Goal: Transaction & Acquisition: Purchase product/service

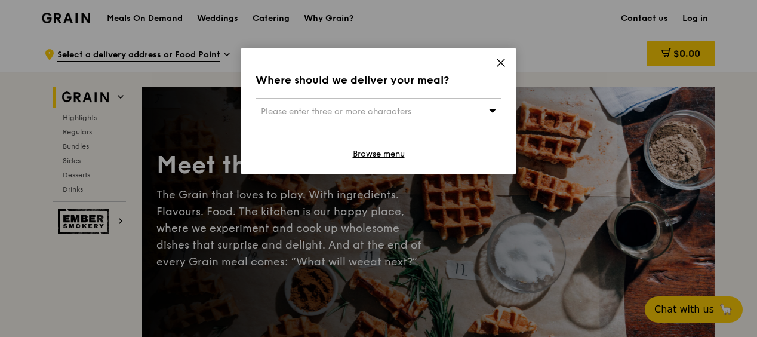
click at [353, 107] on span "Please enter three or more characters" at bounding box center [336, 111] width 150 height 10
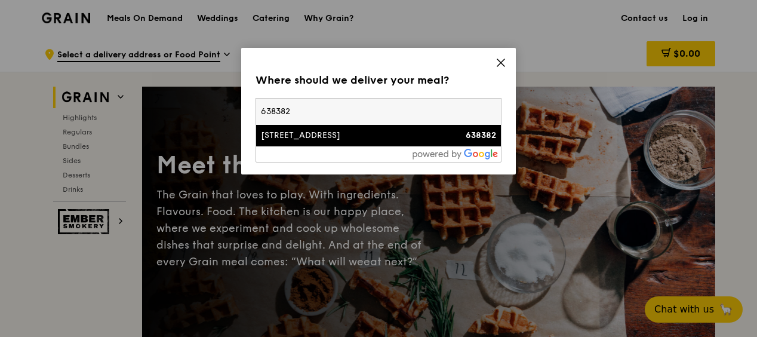
type input "638382"
click at [355, 133] on div "[STREET_ADDRESS]" at bounding box center [349, 136] width 177 height 12
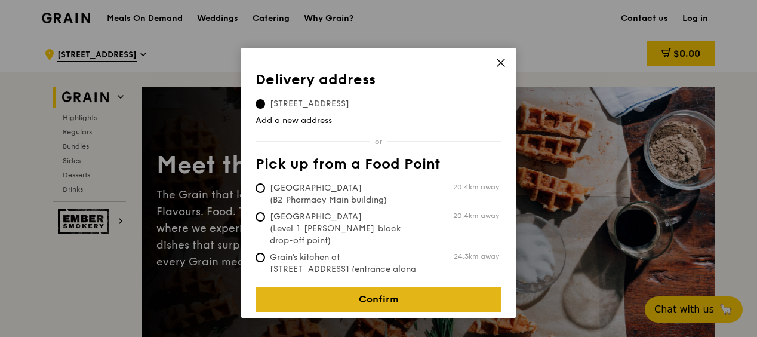
click at [404, 291] on link "Confirm" at bounding box center [379, 299] width 246 height 25
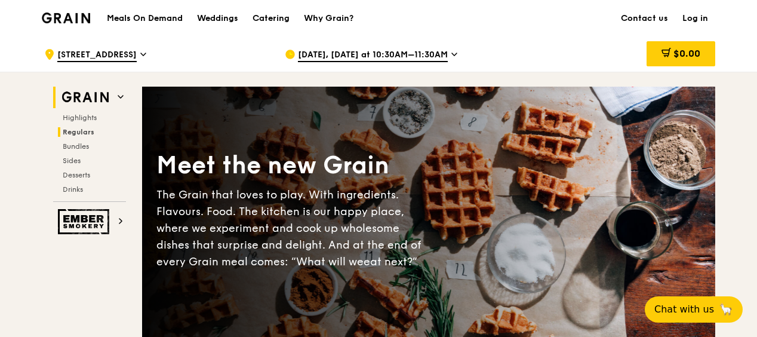
click at [82, 130] on span "Regulars" at bounding box center [79, 132] width 32 height 8
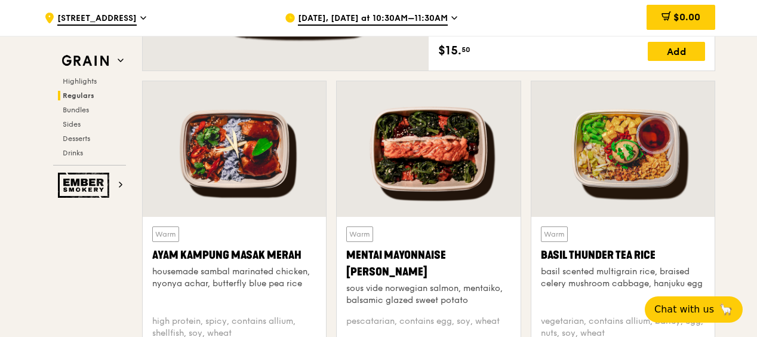
scroll to position [1083, 0]
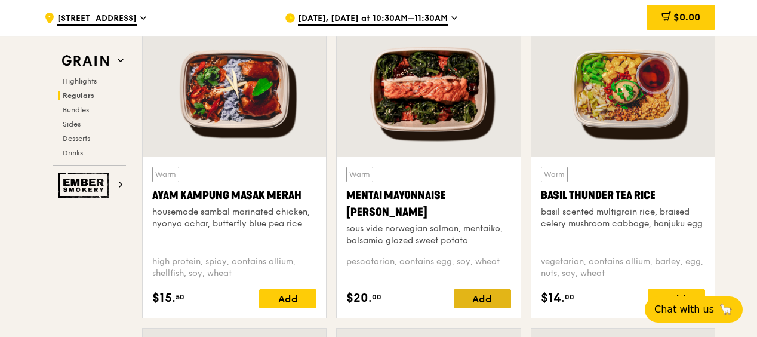
click at [481, 297] on div "Add" at bounding box center [482, 298] width 57 height 19
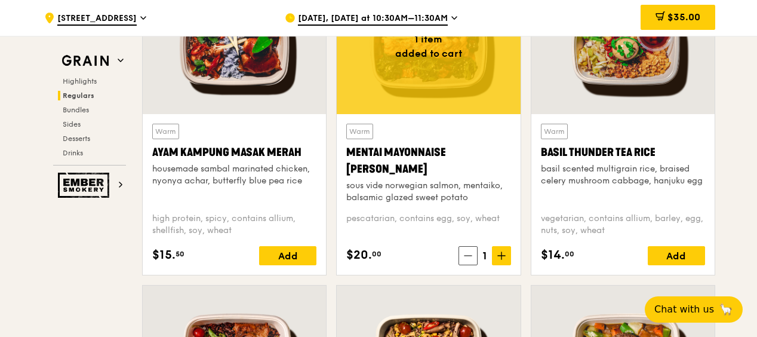
scroll to position [1143, 0]
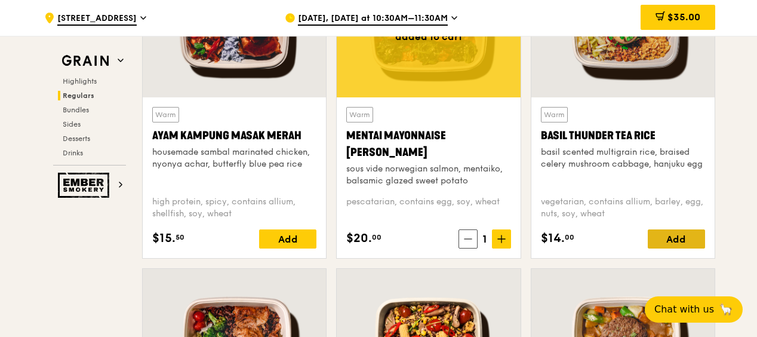
click at [671, 238] on div "Add" at bounding box center [676, 238] width 57 height 19
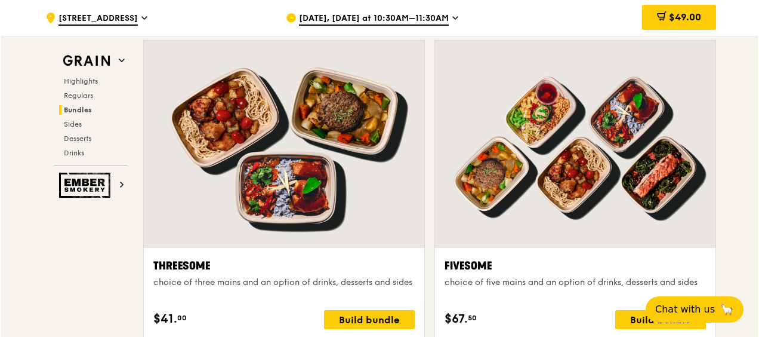
scroll to position [2098, 0]
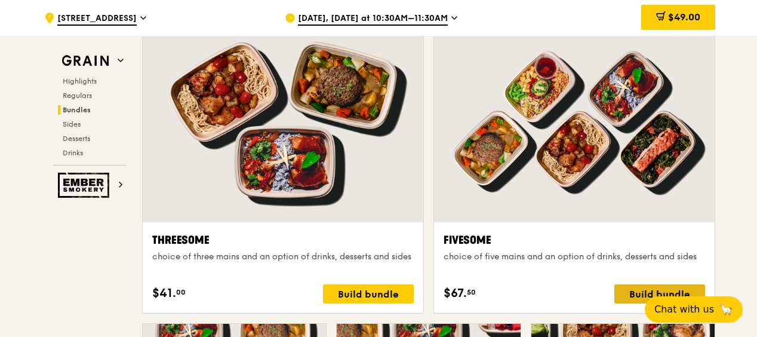
click at [634, 294] on div "Build bundle" at bounding box center [659, 293] width 91 height 19
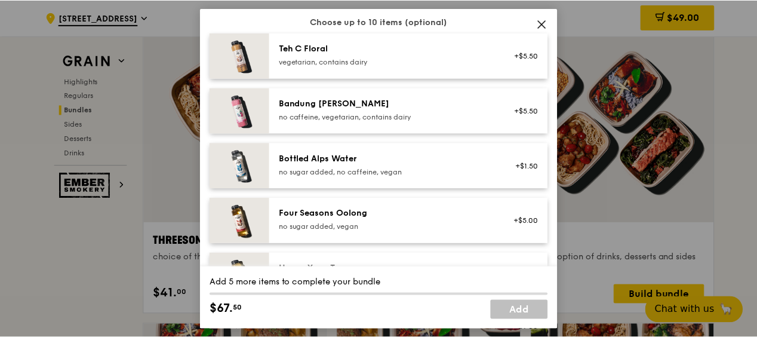
scroll to position [1313, 0]
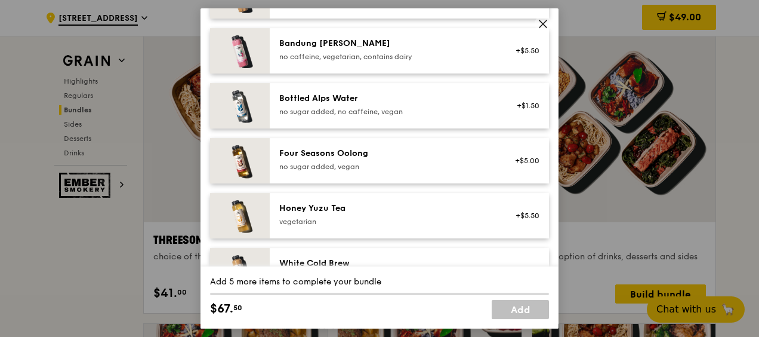
click at [543, 21] on icon at bounding box center [543, 24] width 11 height 11
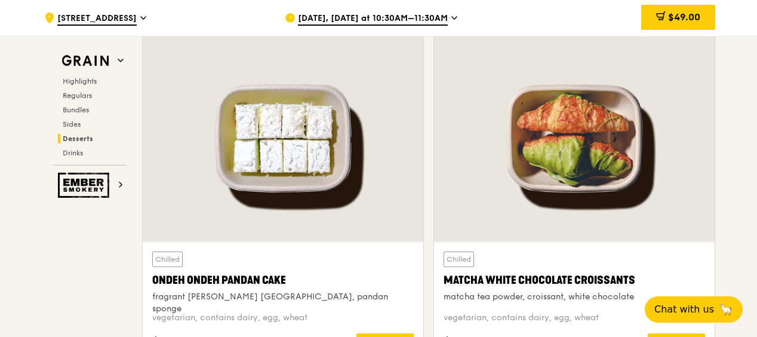
scroll to position [3471, 0]
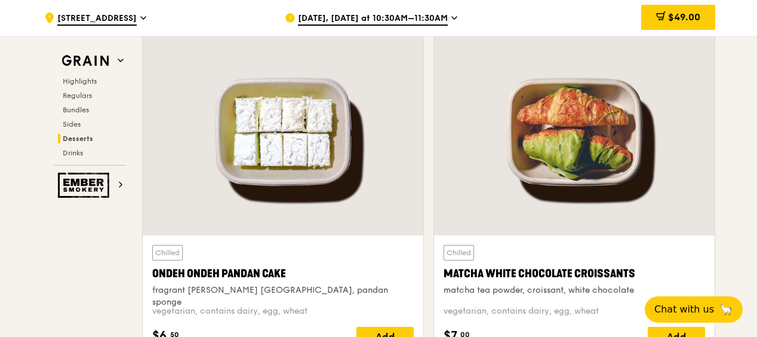
drag, startPoint x: 756, startPoint y: 225, endPoint x: 756, endPoint y: 238, distance: 12.6
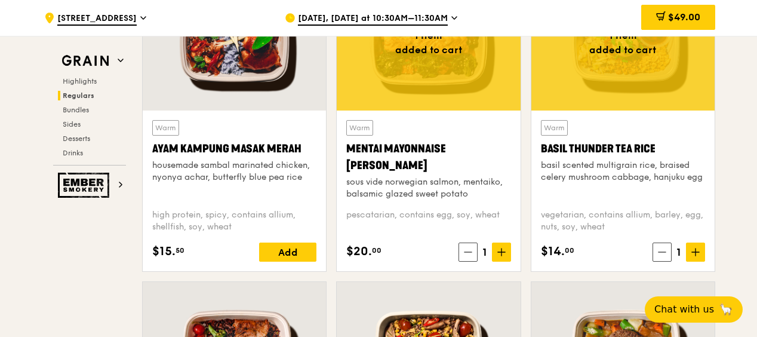
scroll to position [1134, 0]
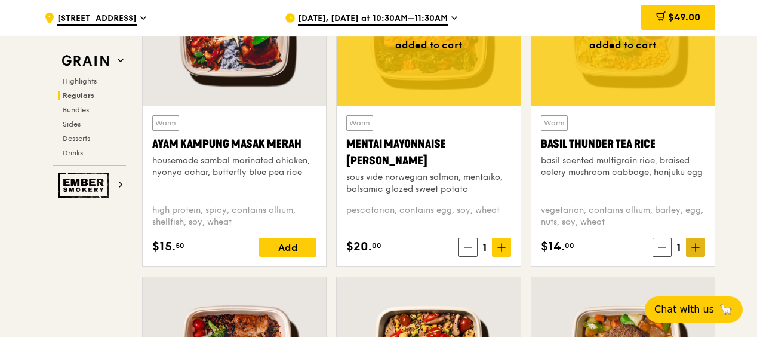
click at [698, 249] on icon at bounding box center [695, 247] width 8 height 8
click at [501, 248] on icon at bounding box center [501, 247] width 8 height 8
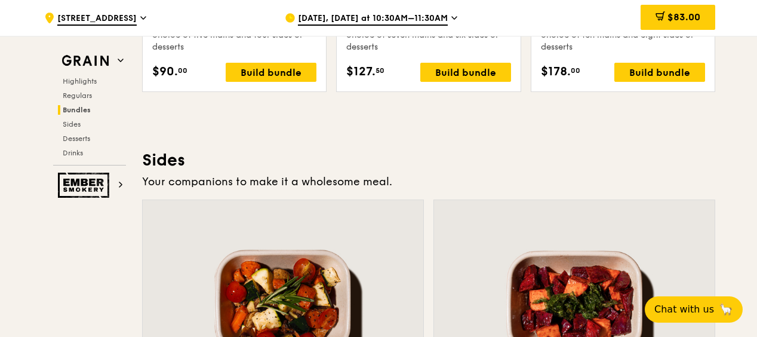
scroll to position [2567, 0]
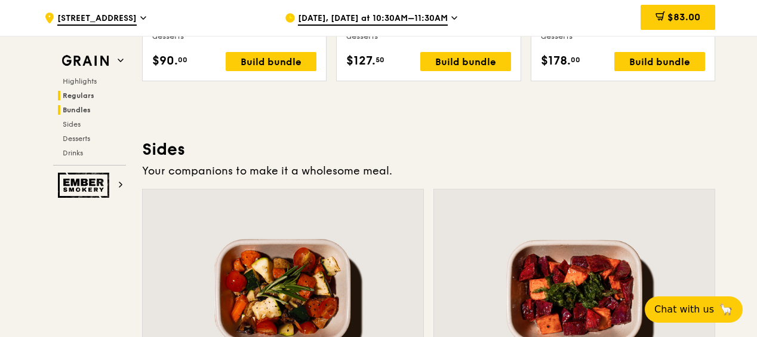
click at [85, 91] on span "Regulars" at bounding box center [79, 95] width 32 height 8
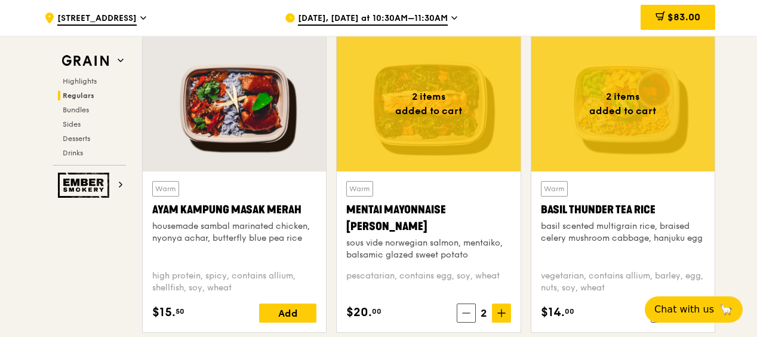
scroll to position [1082, 0]
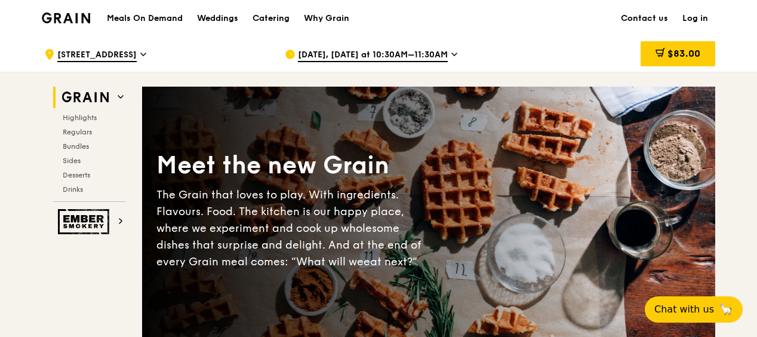
click at [430, 54] on span "[DATE], [DATE] at 10:30AM–11:30AM" at bounding box center [373, 55] width 150 height 13
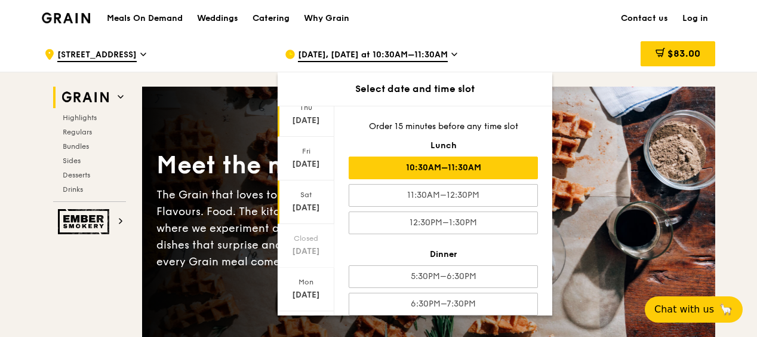
scroll to position [60, 0]
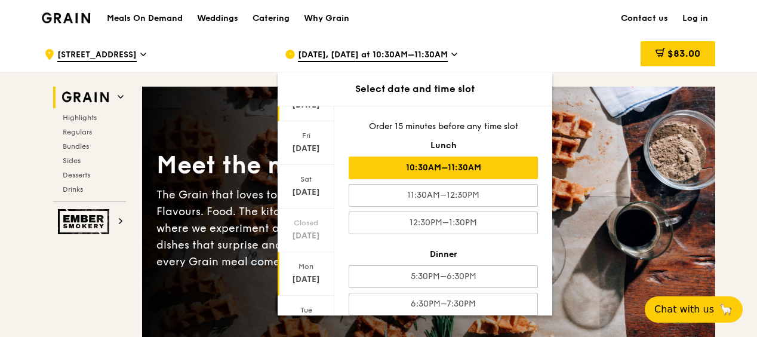
click at [310, 265] on div "Mon" at bounding box center [305, 266] width 53 height 10
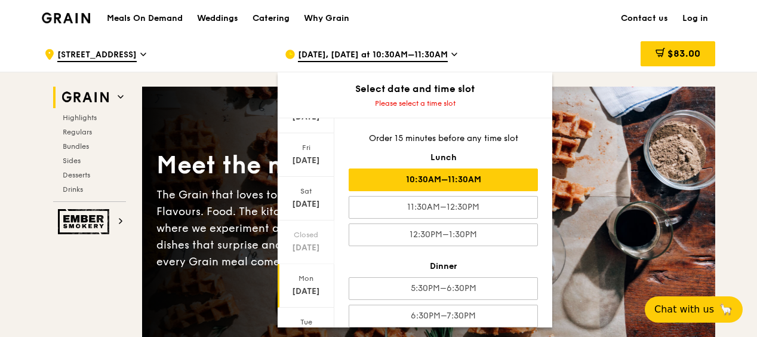
click at [460, 181] on div "10:30AM–11:30AM" at bounding box center [443, 179] width 189 height 23
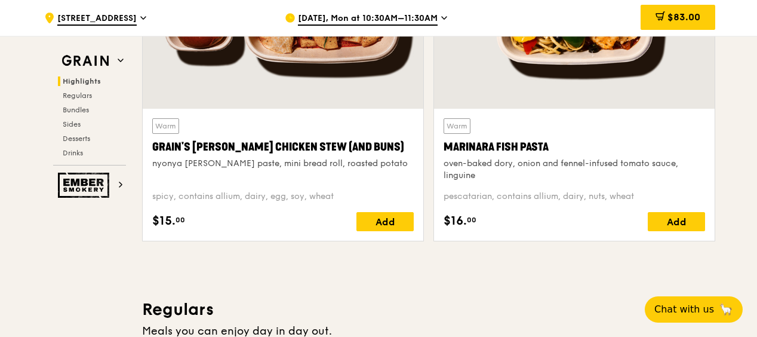
scroll to position [537, 0]
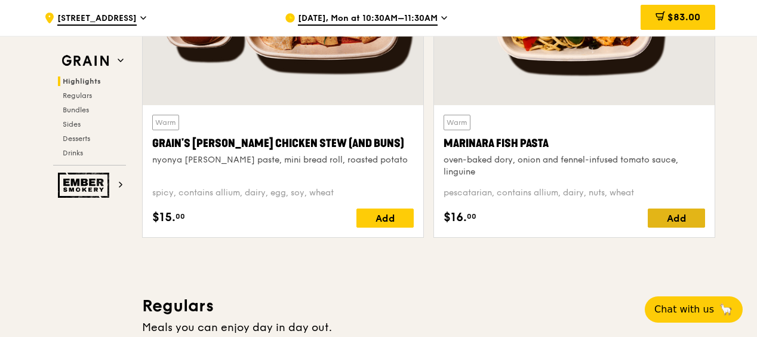
click at [674, 218] on div "Add" at bounding box center [676, 217] width 57 height 19
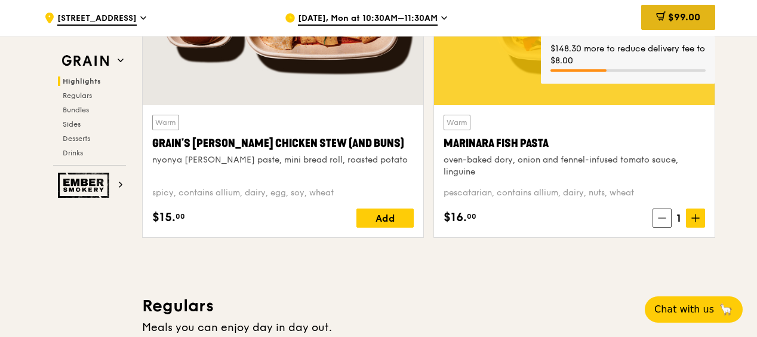
click at [664, 18] on div "$99.00" at bounding box center [678, 17] width 74 height 25
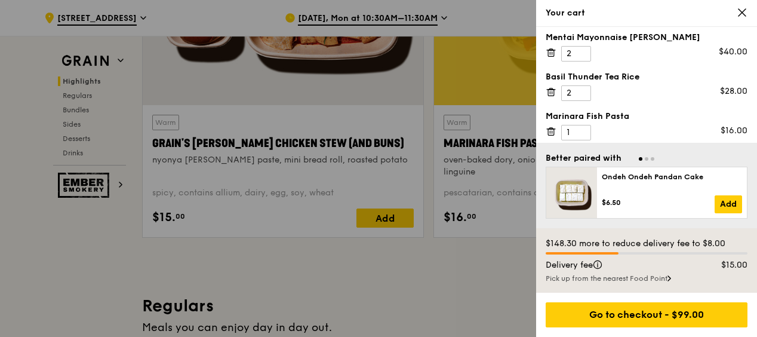
scroll to position [10, 0]
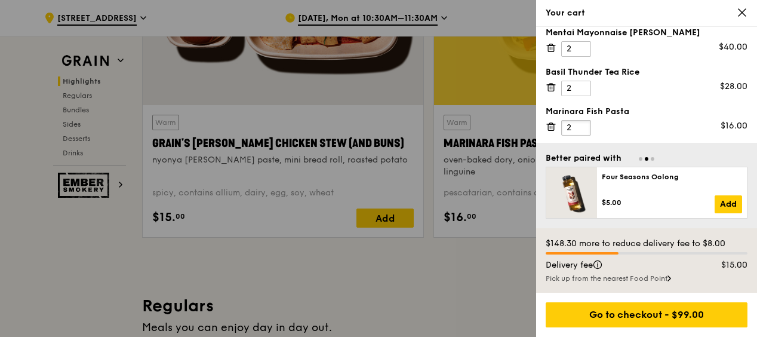
type input "2"
click at [579, 124] on input "2" at bounding box center [576, 128] width 30 height 16
click at [376, 270] on div at bounding box center [378, 168] width 757 height 337
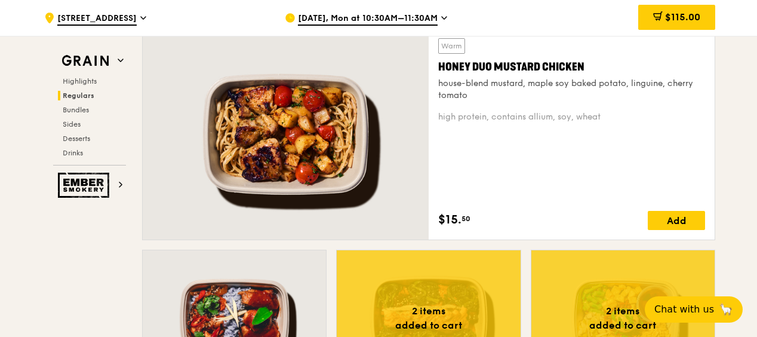
scroll to position [836, 0]
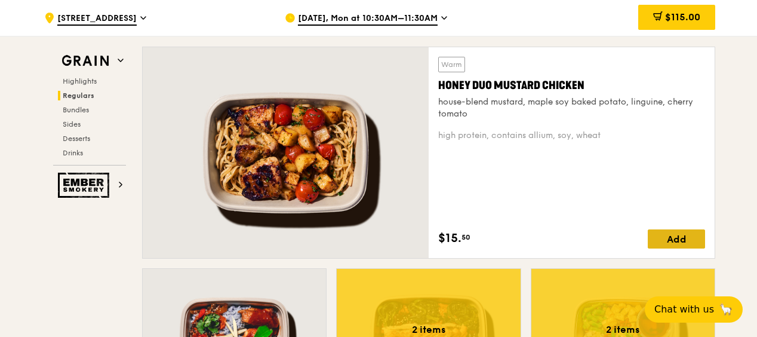
click at [676, 245] on div "Add" at bounding box center [676, 238] width 57 height 19
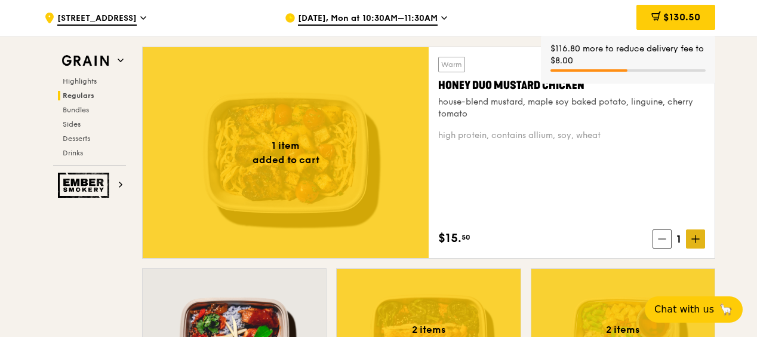
click at [694, 242] on icon at bounding box center [695, 239] width 8 height 8
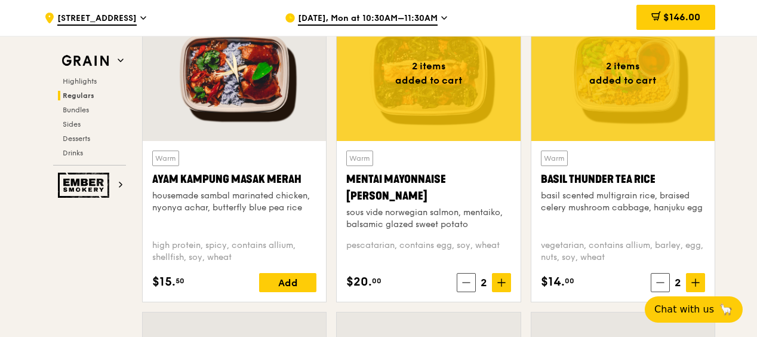
scroll to position [1134, 0]
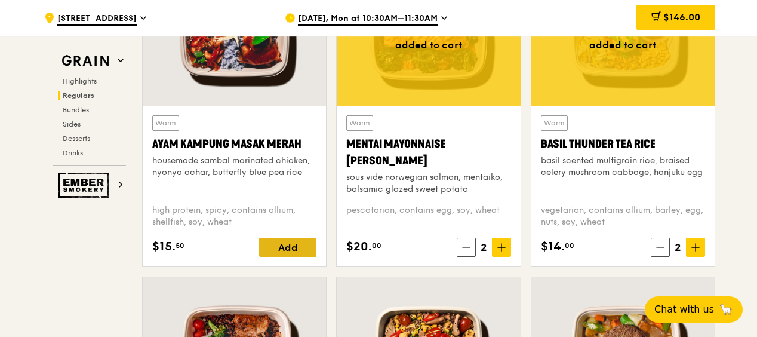
click at [296, 245] on div "Add" at bounding box center [287, 247] width 57 height 19
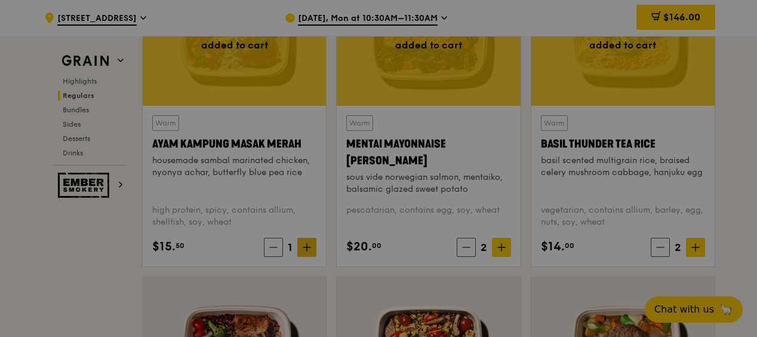
click at [308, 248] on div at bounding box center [378, 168] width 757 height 337
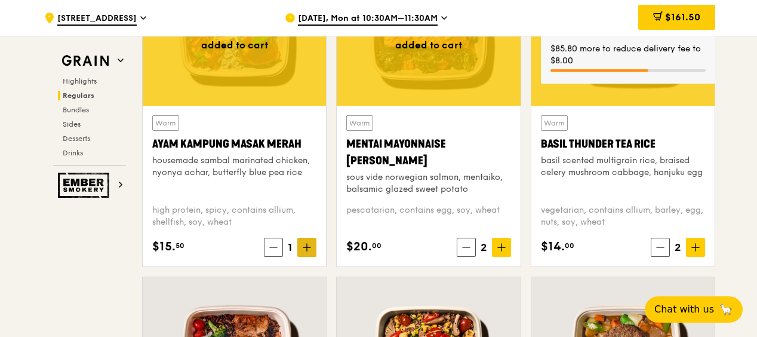
click at [303, 245] on icon at bounding box center [307, 247] width 8 height 8
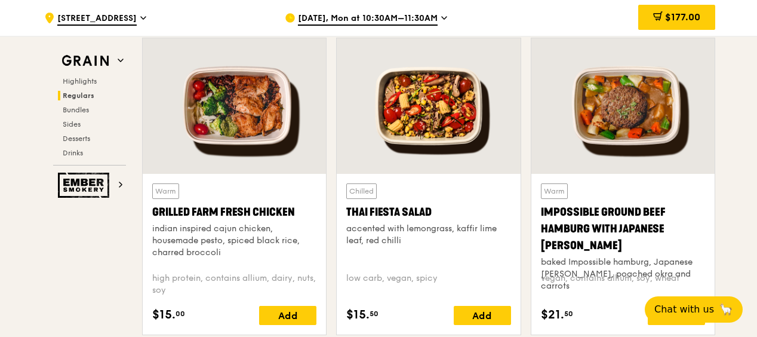
scroll to position [1433, 0]
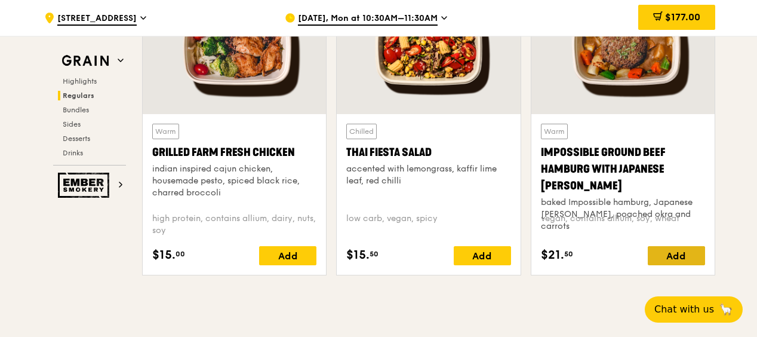
click at [663, 252] on div "Add" at bounding box center [676, 255] width 57 height 19
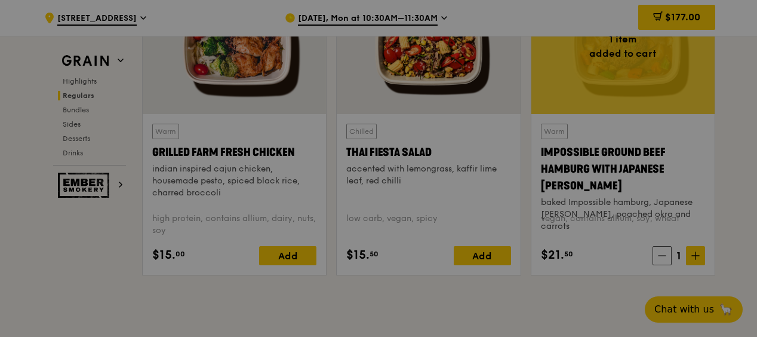
click at [689, 256] on div at bounding box center [378, 168] width 757 height 337
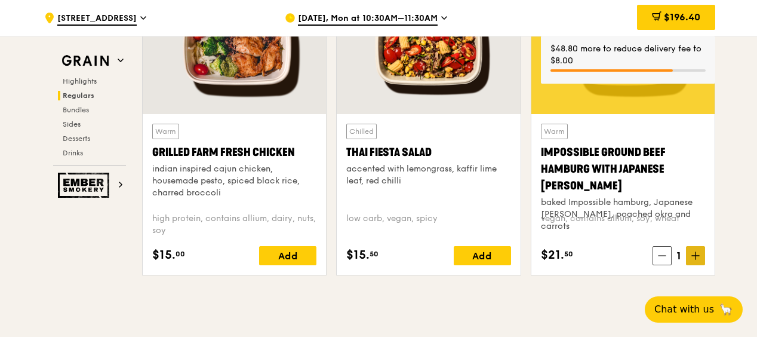
click at [698, 256] on icon at bounding box center [695, 255] width 8 height 8
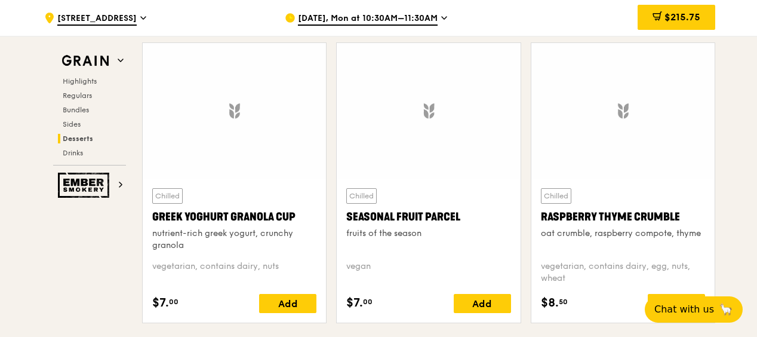
scroll to position [3820, 0]
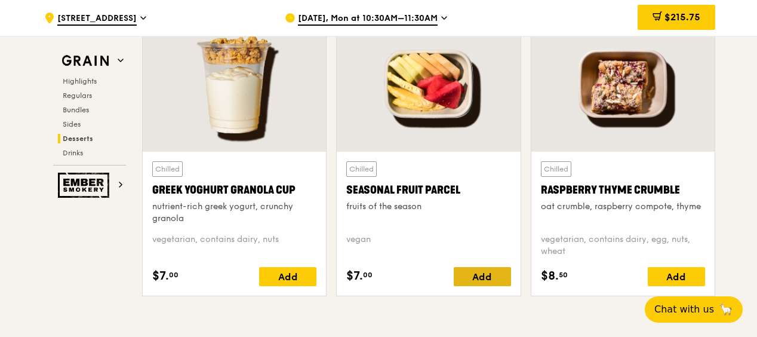
click at [480, 273] on div "Add" at bounding box center [482, 276] width 57 height 19
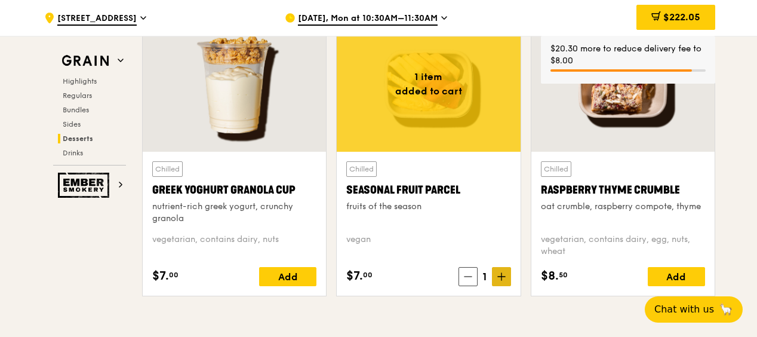
click at [501, 275] on icon at bounding box center [501, 276] width 0 height 7
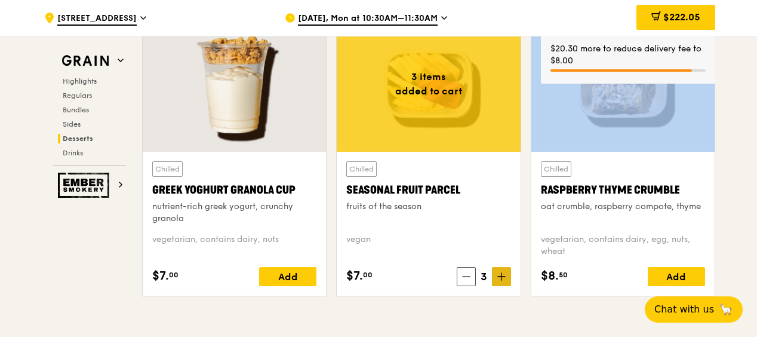
click at [501, 275] on icon at bounding box center [501, 276] width 0 height 7
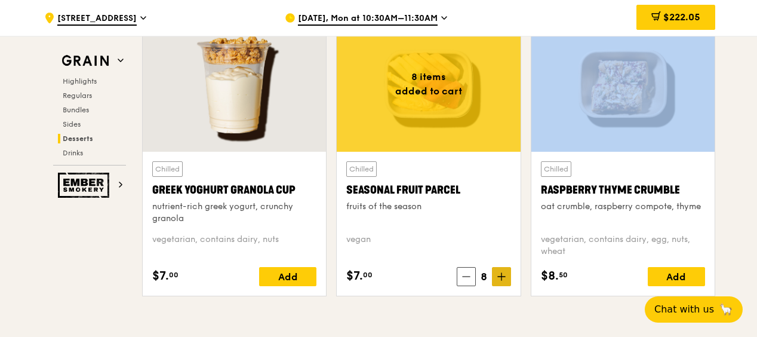
click at [501, 275] on icon at bounding box center [501, 276] width 0 height 7
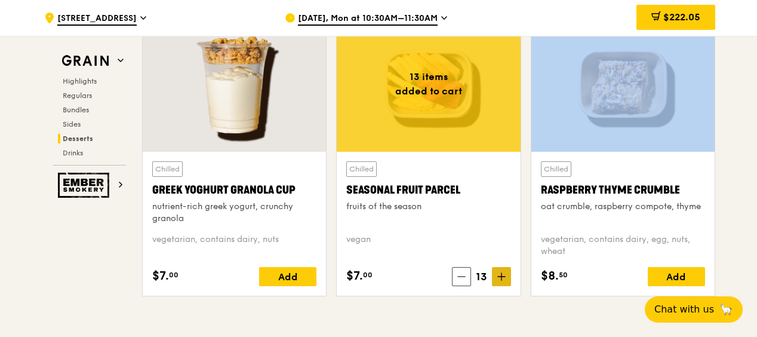
click at [501, 275] on icon at bounding box center [501, 276] width 0 height 7
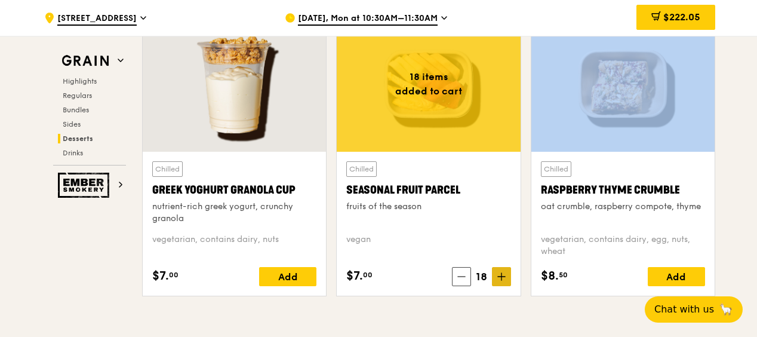
click at [501, 275] on icon at bounding box center [501, 276] width 0 height 7
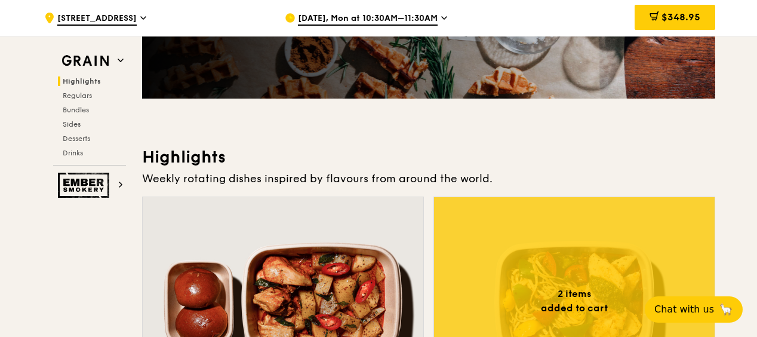
scroll to position [0, 0]
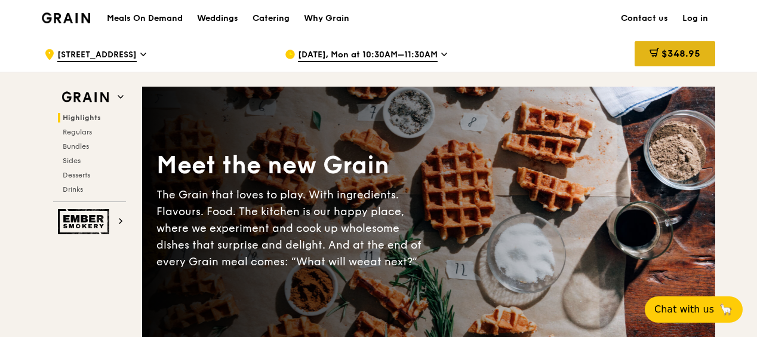
click at [678, 54] on span "$348.95" at bounding box center [680, 53] width 39 height 11
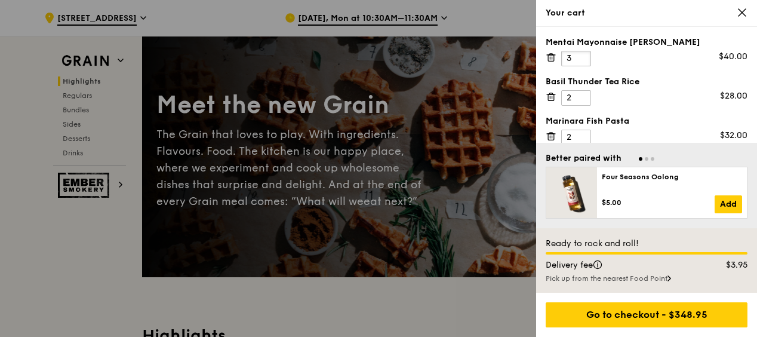
type input "3"
click at [581, 56] on input "3" at bounding box center [576, 59] width 30 height 16
type input "3"
click at [580, 93] on input "3" at bounding box center [576, 98] width 30 height 16
type input "3"
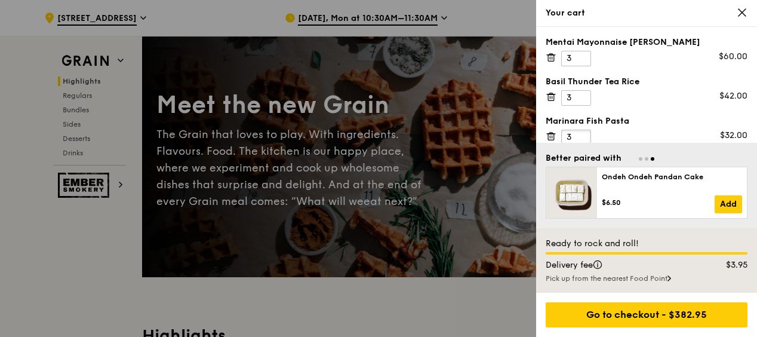
click at [583, 131] on input "3" at bounding box center [576, 138] width 30 height 16
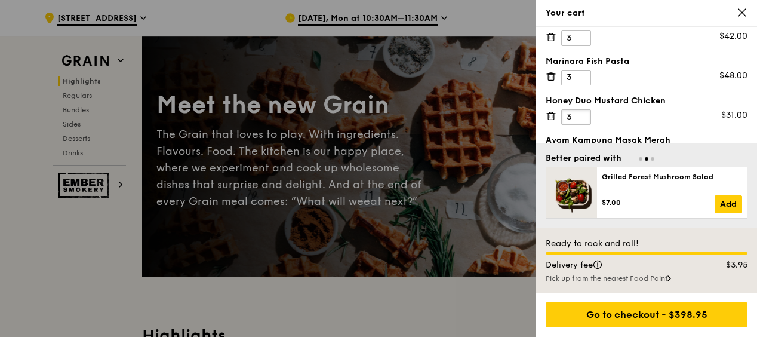
type input "3"
click at [581, 113] on input "3" at bounding box center [576, 117] width 30 height 16
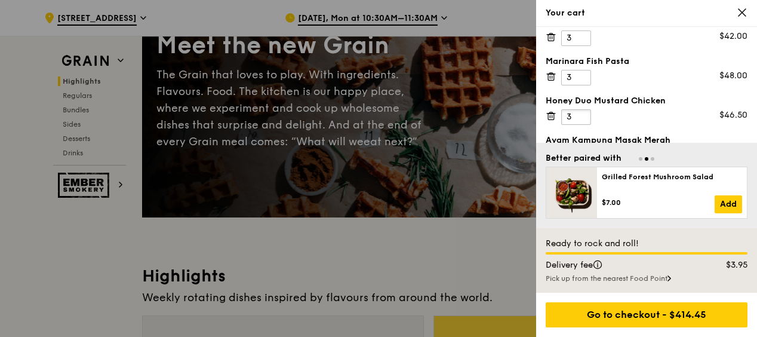
scroll to position [119, 0]
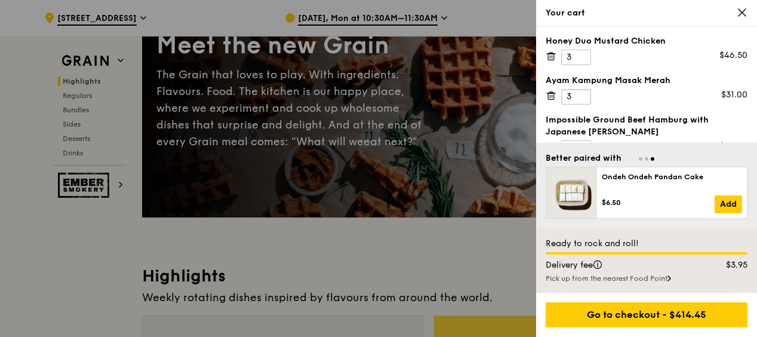
type input "3"
click at [584, 91] on input "3" at bounding box center [576, 97] width 30 height 16
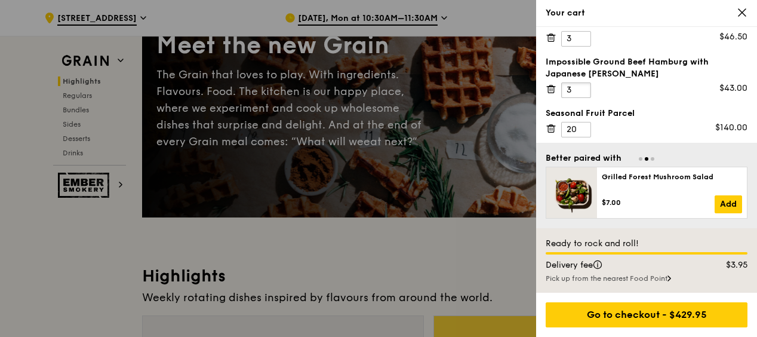
type input "3"
click at [581, 84] on input "3" at bounding box center [576, 90] width 30 height 16
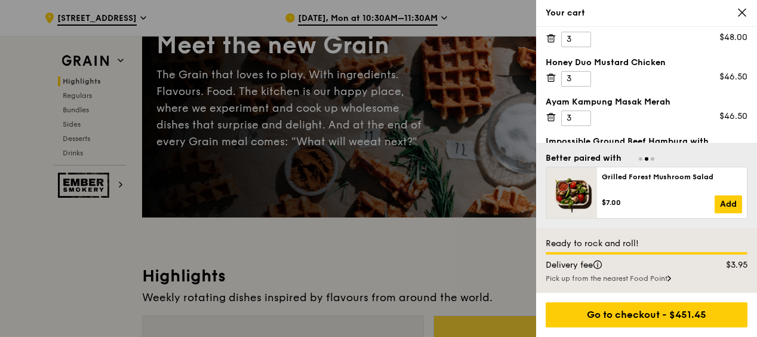
scroll to position [58, 0]
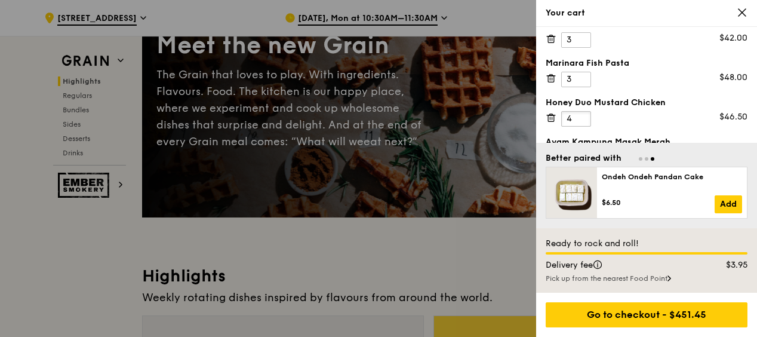
type input "4"
click at [581, 111] on input "4" at bounding box center [576, 119] width 30 height 16
type input "4"
click at [579, 75] on input "4" at bounding box center [576, 80] width 30 height 16
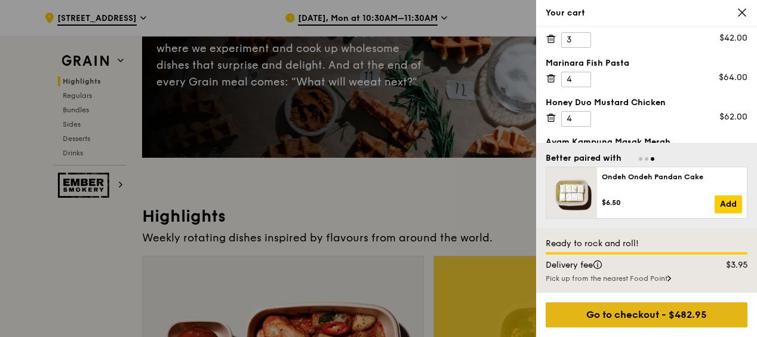
click at [615, 314] on div "Go to checkout - $482.95" at bounding box center [647, 314] width 202 height 25
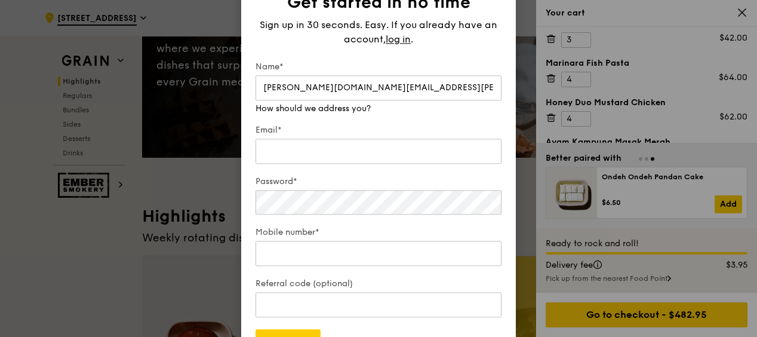
type input "[PERSON_NAME][DOMAIN_NAME][EMAIL_ADDRESS][PERSON_NAME][DOMAIN_NAME]"
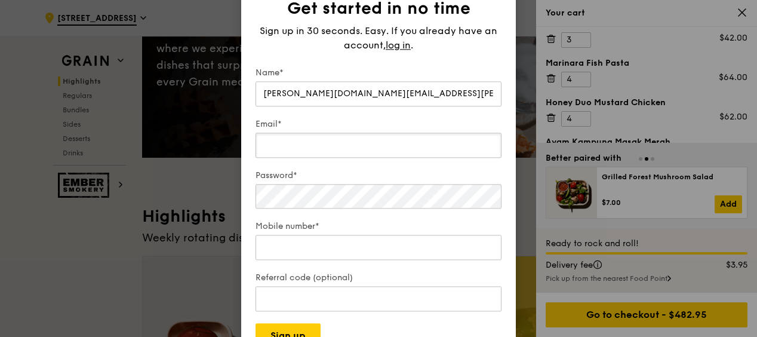
click at [352, 137] on input "Email*" at bounding box center [379, 145] width 246 height 25
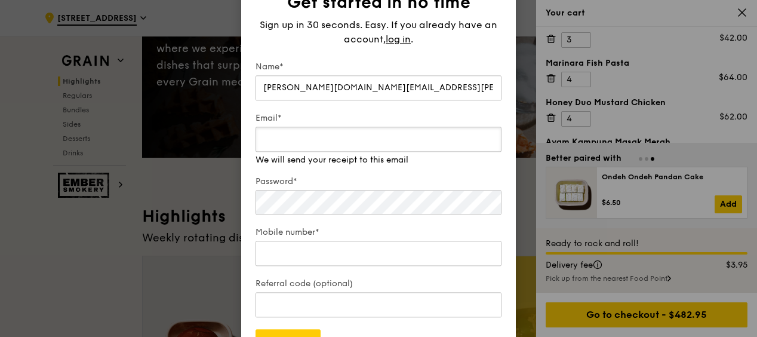
type input "[PERSON_NAME][DOMAIN_NAME][EMAIL_ADDRESS][PERSON_NAME][DOMAIN_NAME]"
type input "638382"
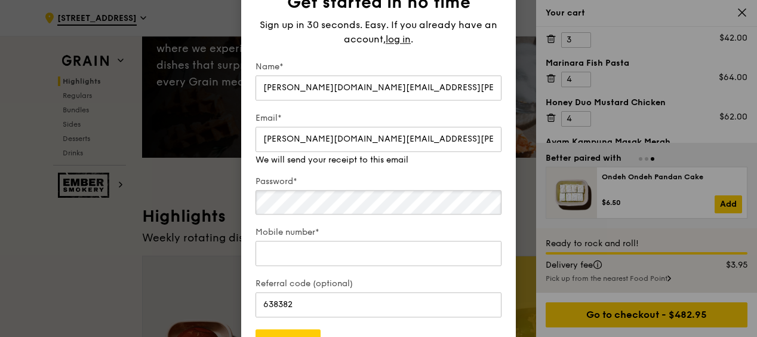
click at [326, 210] on div "Password*" at bounding box center [379, 196] width 246 height 41
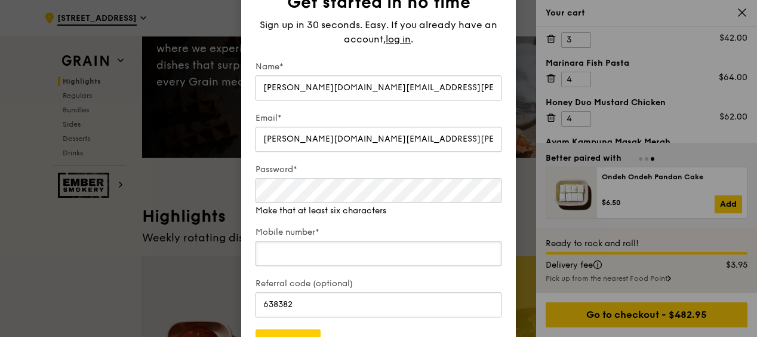
click at [313, 262] on div "Mobile number*" at bounding box center [379, 248] width 246 height 42
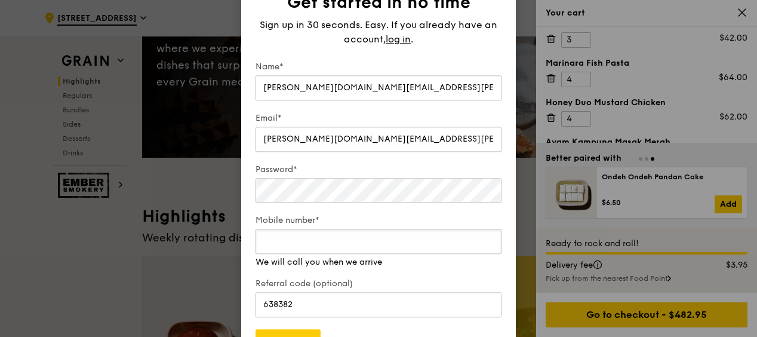
type input "97906148"
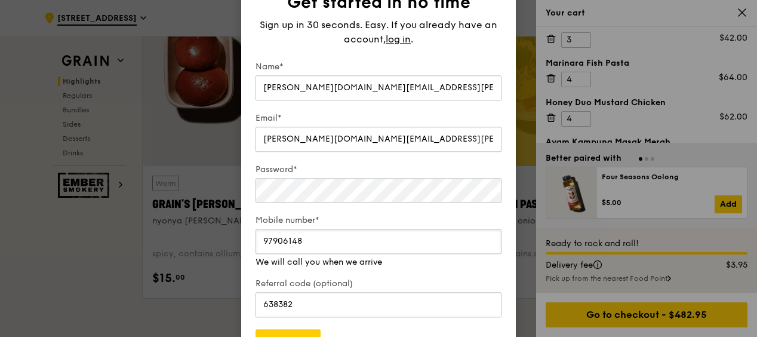
scroll to position [478, 0]
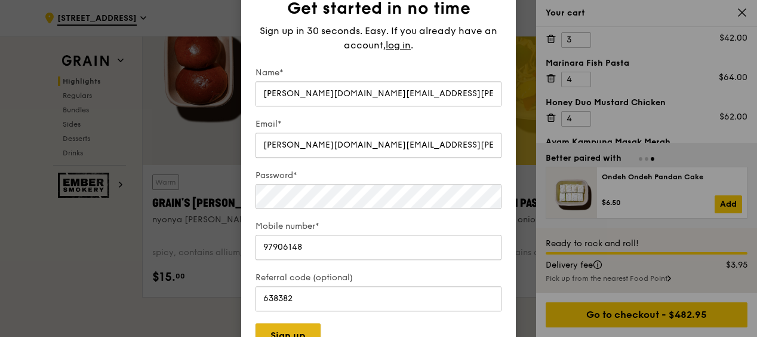
click at [301, 331] on button "Sign up" at bounding box center [288, 336] width 65 height 25
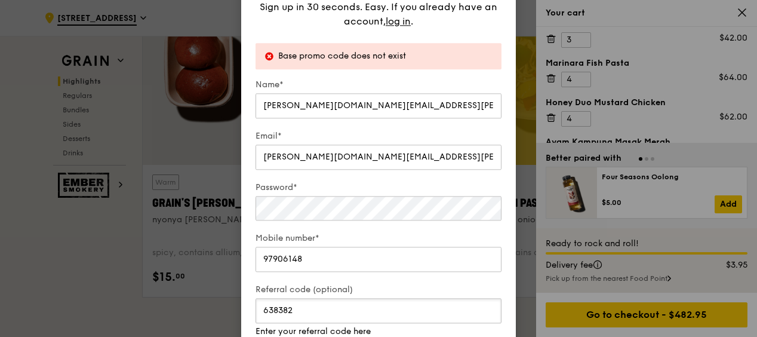
drag, startPoint x: 318, startPoint y: 320, endPoint x: 230, endPoint y: 327, distance: 87.5
click at [230, 327] on div "Get started in no time Sign up in 30 seconds. Easy. If you already have an acco…" at bounding box center [378, 168] width 757 height 337
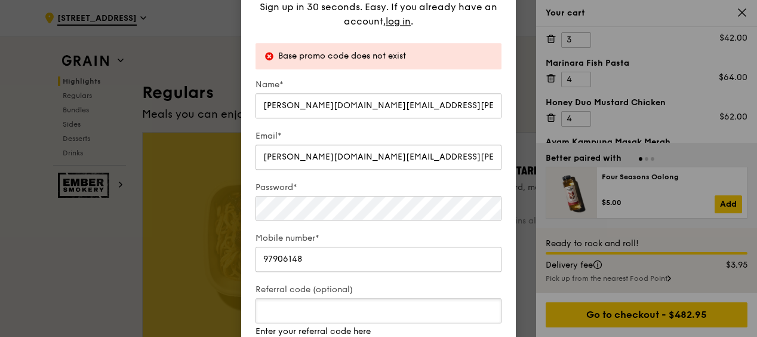
scroll to position [776, 0]
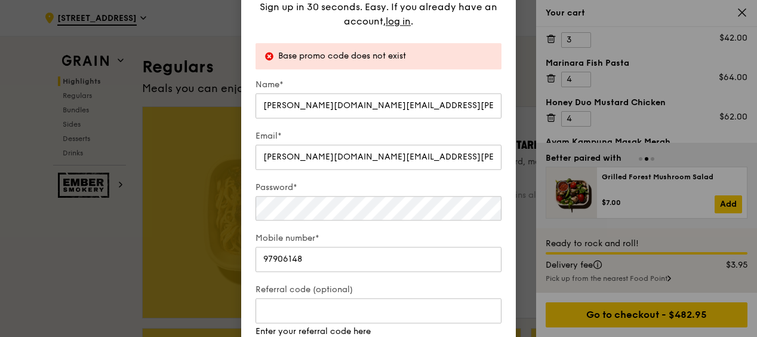
click at [441, 186] on form "Name* [PERSON_NAME][DOMAIN_NAME][EMAIL_ADDRESS][PERSON_NAME][DOMAIN_NAME] Email…" at bounding box center [379, 225] width 246 height 293
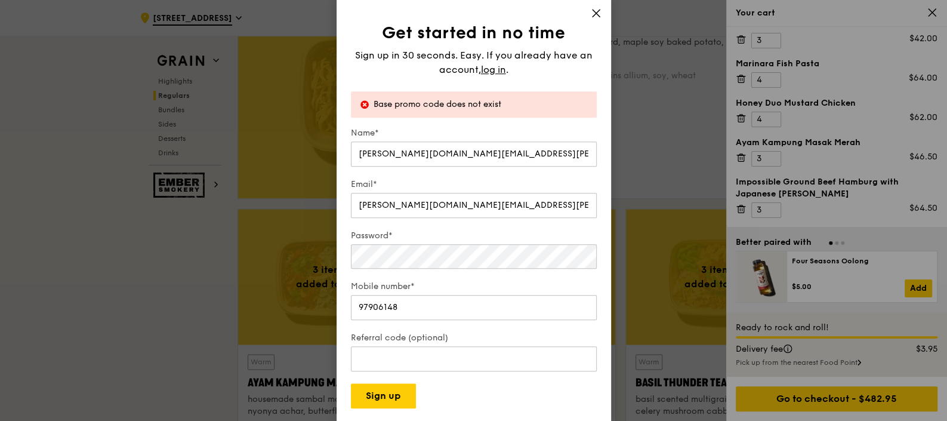
scroll to position [895, 0]
click at [399, 336] on button "Sign up" at bounding box center [383, 395] width 65 height 25
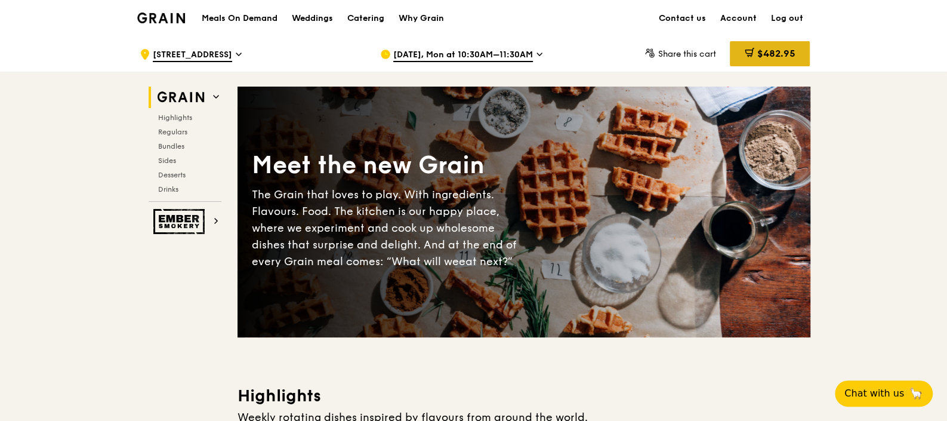
click at [782, 52] on span "$482.95" at bounding box center [776, 53] width 38 height 11
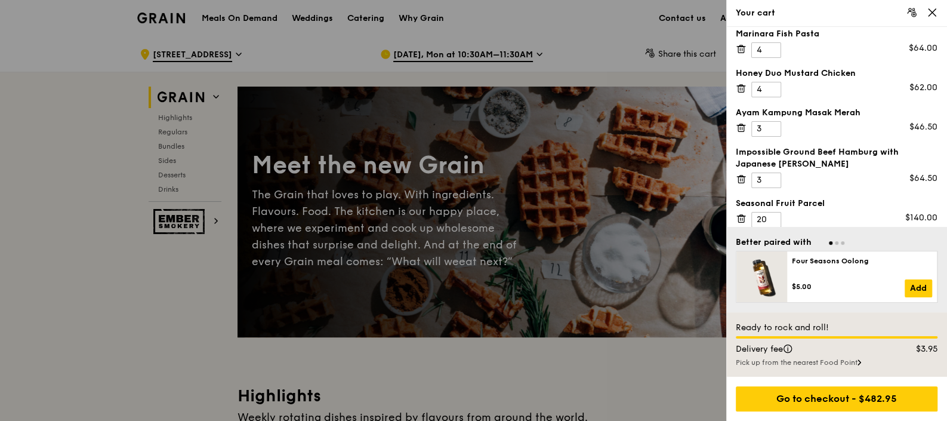
scroll to position [95, 0]
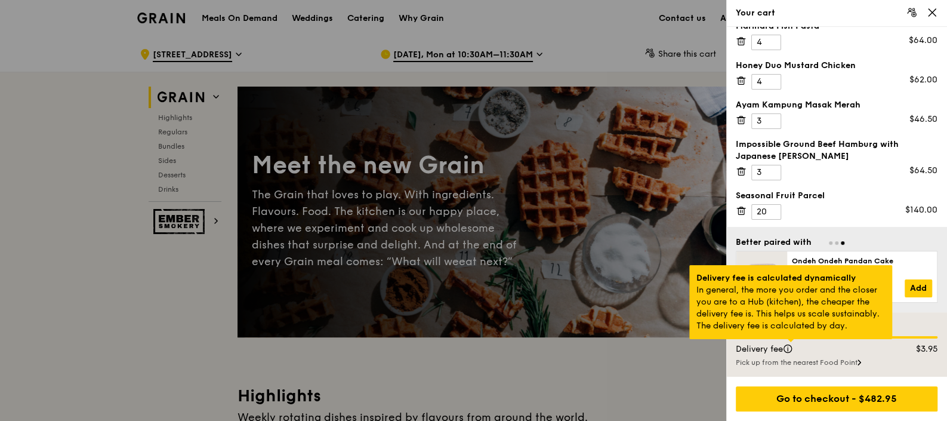
click at [788, 342] on div at bounding box center [791, 340] width 6 height 3
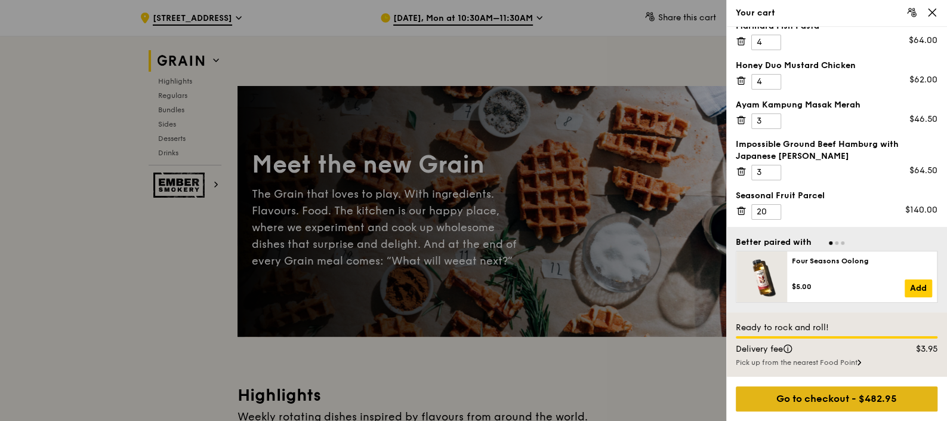
scroll to position [74, 0]
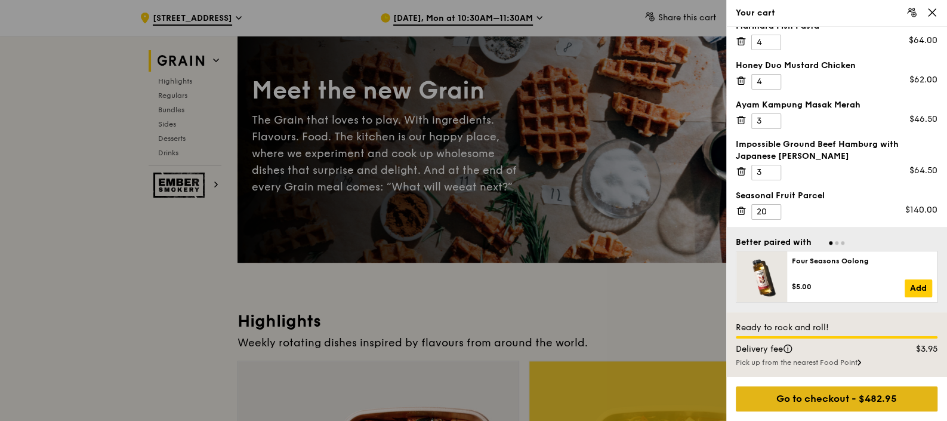
click at [796, 393] on div "Go to checkout - $482.95" at bounding box center [837, 398] width 202 height 25
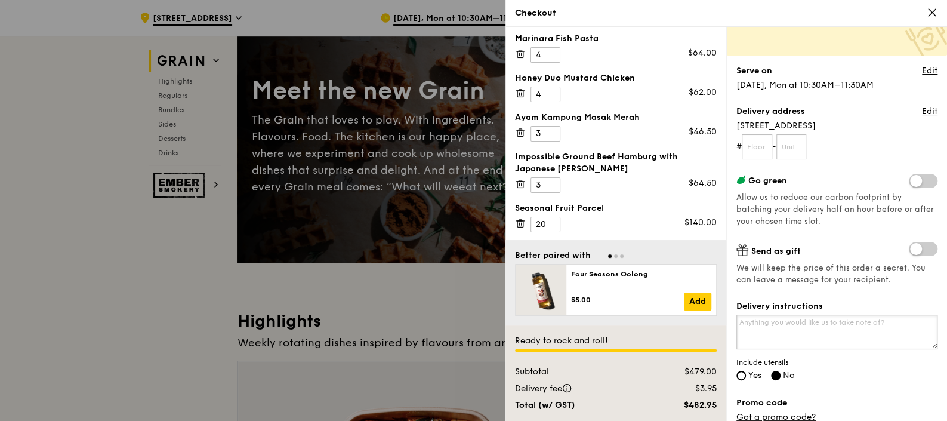
click at [827, 329] on textarea "Delivery instructions" at bounding box center [837, 332] width 201 height 35
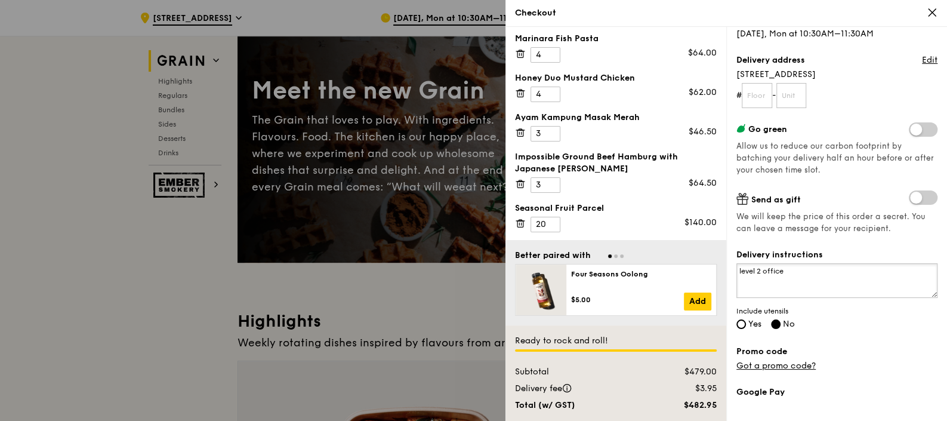
scroll to position [149, 0]
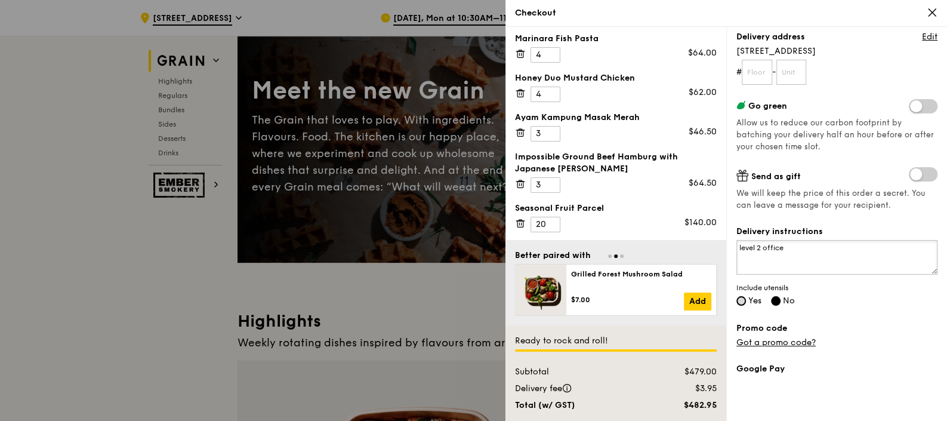
type textarea "level 2 office"
click at [741, 297] on input "Yes" at bounding box center [742, 301] width 10 height 10
radio input "true"
radio input "false"
click at [806, 248] on textarea "level 2 office" at bounding box center [837, 257] width 201 height 35
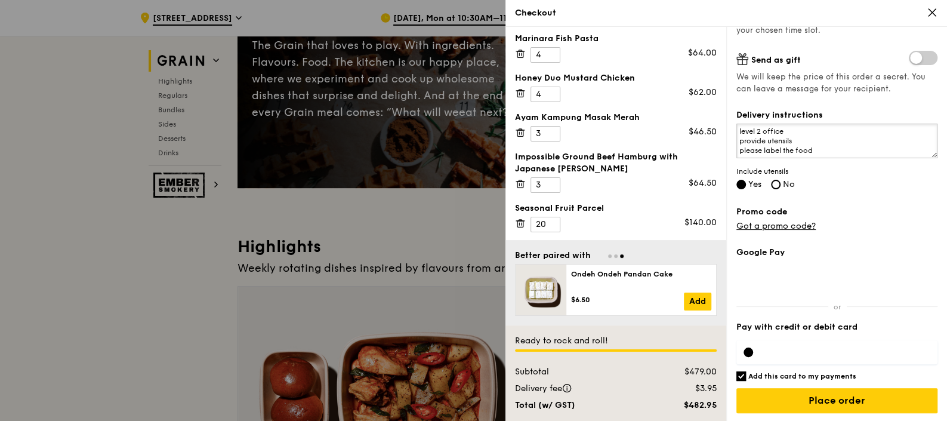
type textarea "level 2 office provide utensils please label the food"
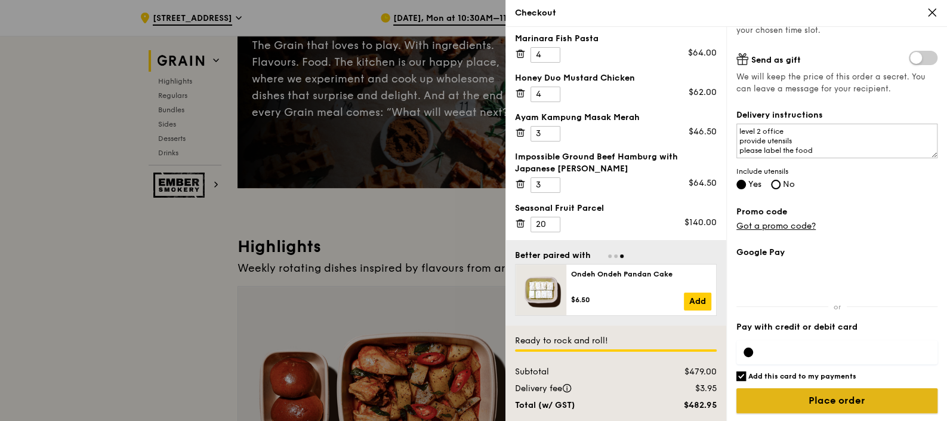
click at [892, 397] on input "Place order" at bounding box center [837, 400] width 201 height 25
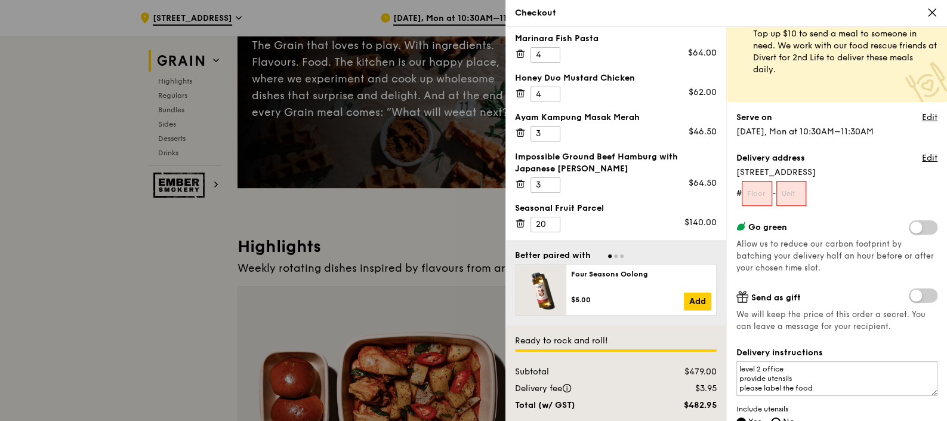
scroll to position [27, 0]
click at [755, 191] on input "text" at bounding box center [757, 193] width 30 height 25
type input "02"
click at [795, 193] on input "text" at bounding box center [792, 193] width 30 height 25
type input "00"
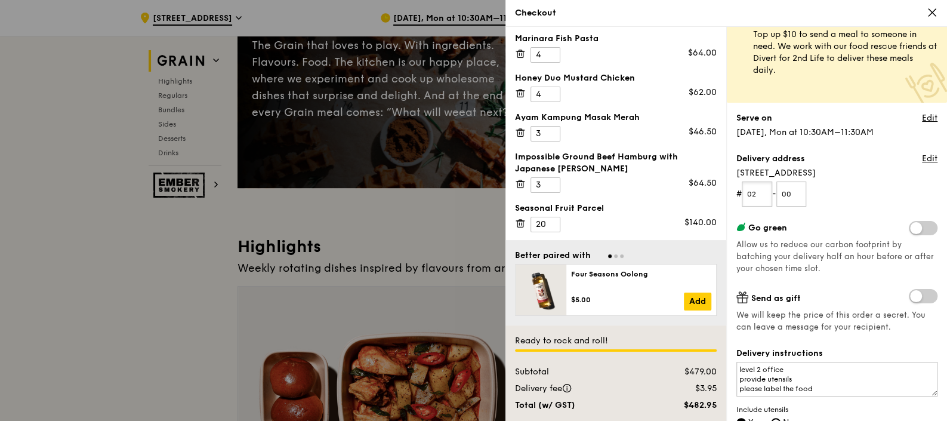
drag, startPoint x: 761, startPoint y: 196, endPoint x: 738, endPoint y: 190, distance: 23.5
click at [738, 190] on form "# 02 - 00" at bounding box center [837, 193] width 201 height 25
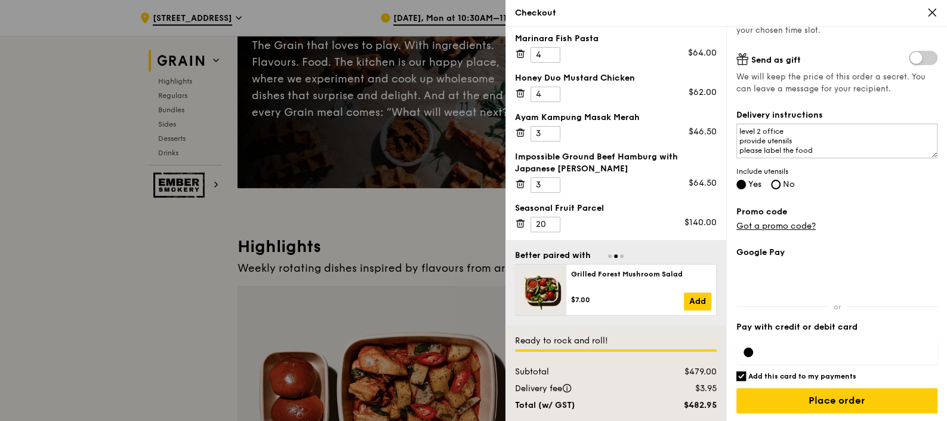
scroll to position [298, 0]
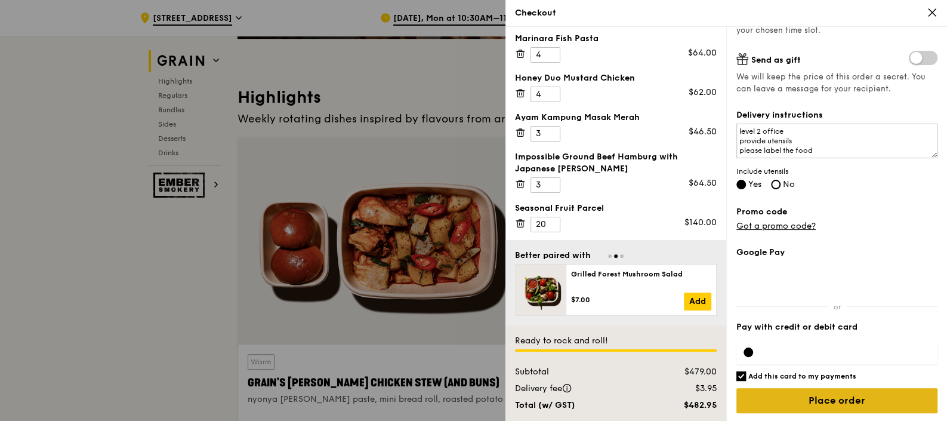
type input "00"
click at [818, 400] on input "Place order" at bounding box center [837, 400] width 201 height 25
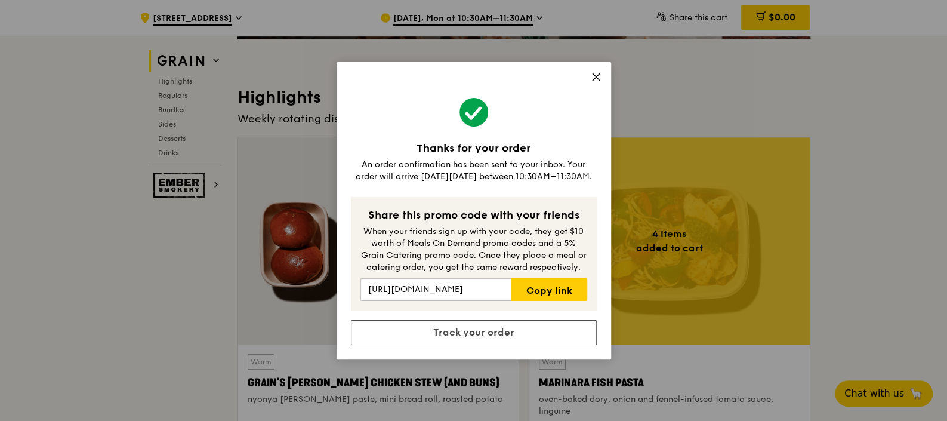
click at [595, 78] on icon at bounding box center [596, 77] width 11 height 11
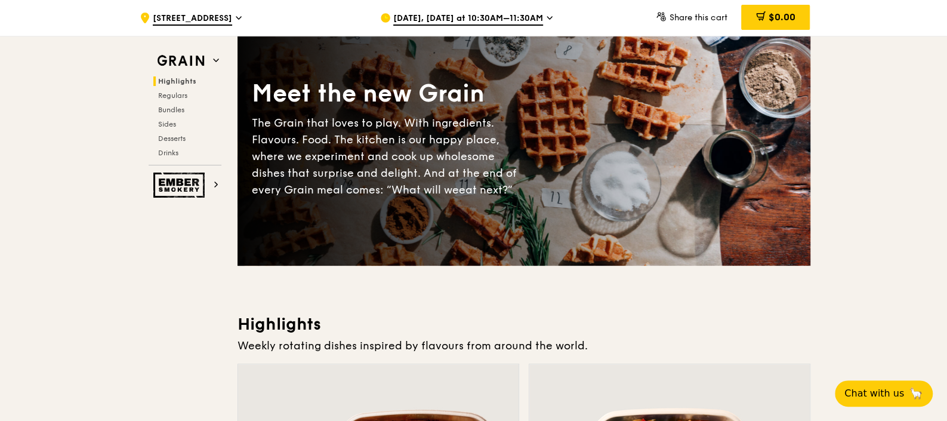
scroll to position [0, 0]
